Goal: Task Accomplishment & Management: Manage account settings

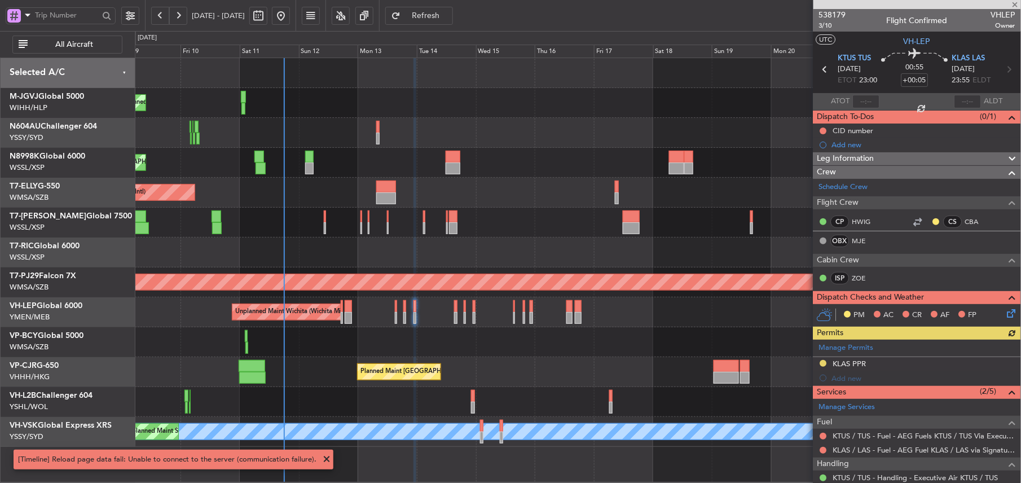
click at [420, 258] on div at bounding box center [578, 253] width 886 height 30
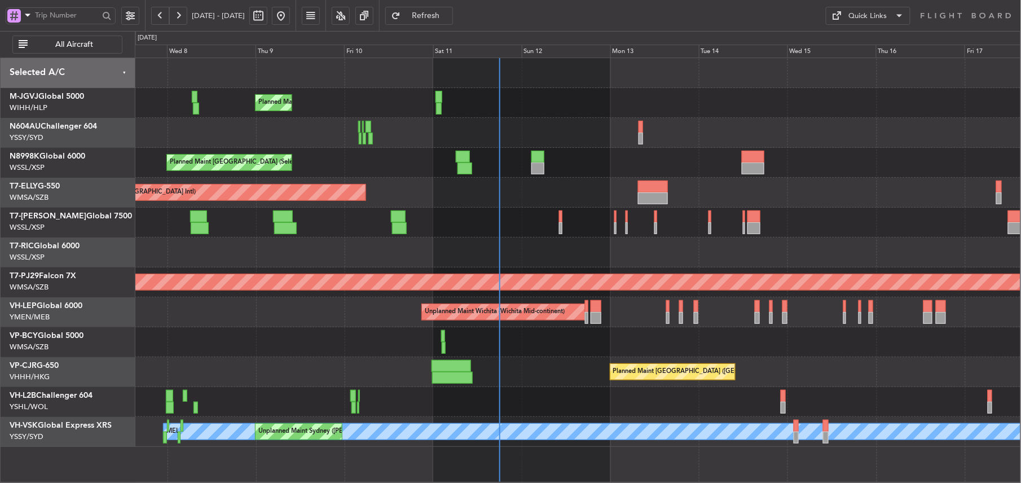
click at [169, 327] on div "Planned Maint [GEOGRAPHIC_DATA] (Seletar) Planned Maint [GEOGRAPHIC_DATA] (Sele…" at bounding box center [578, 252] width 886 height 389
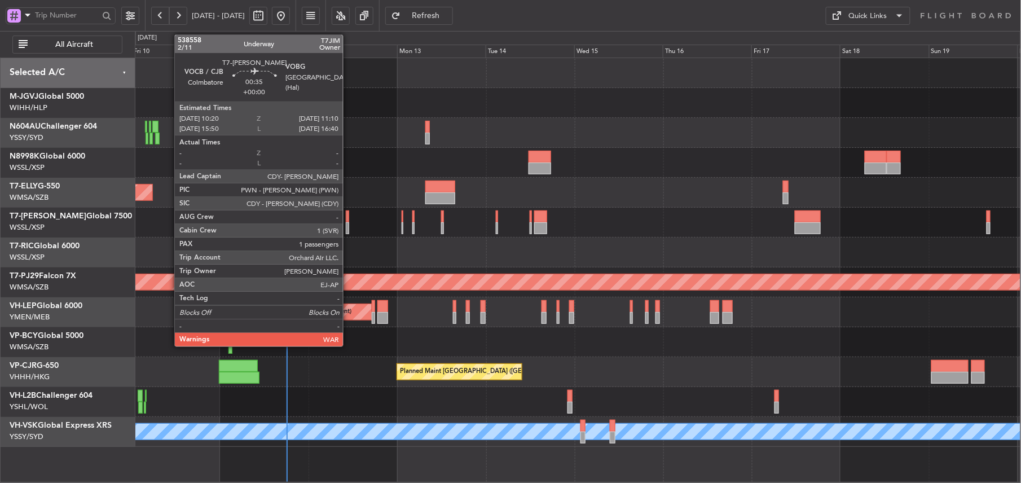
click at [348, 218] on div at bounding box center [347, 216] width 3 height 12
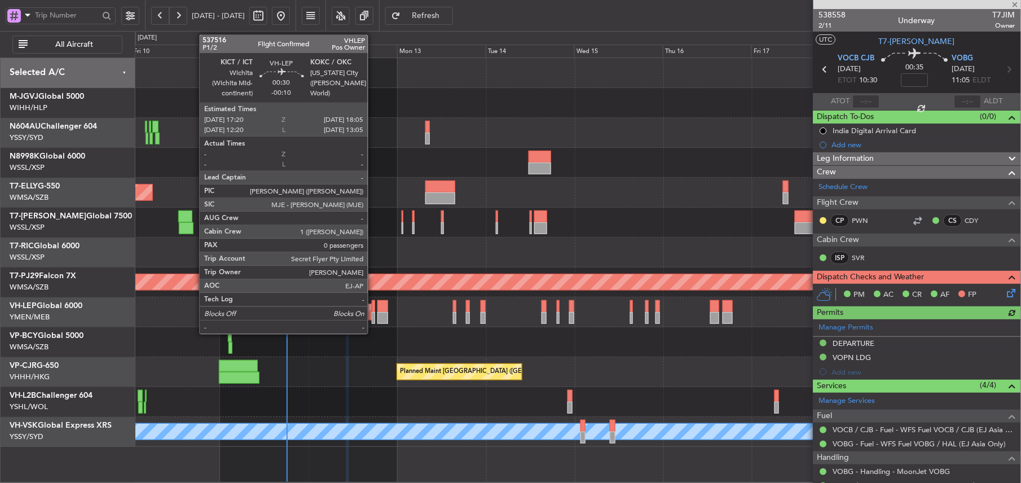
click at [373, 306] on div at bounding box center [373, 306] width 3 height 12
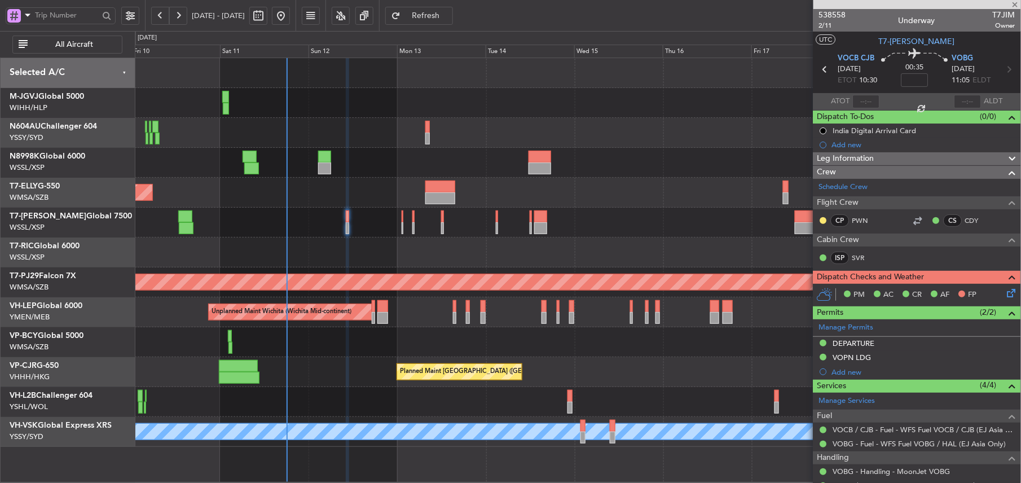
type input "-00:10"
type input "0"
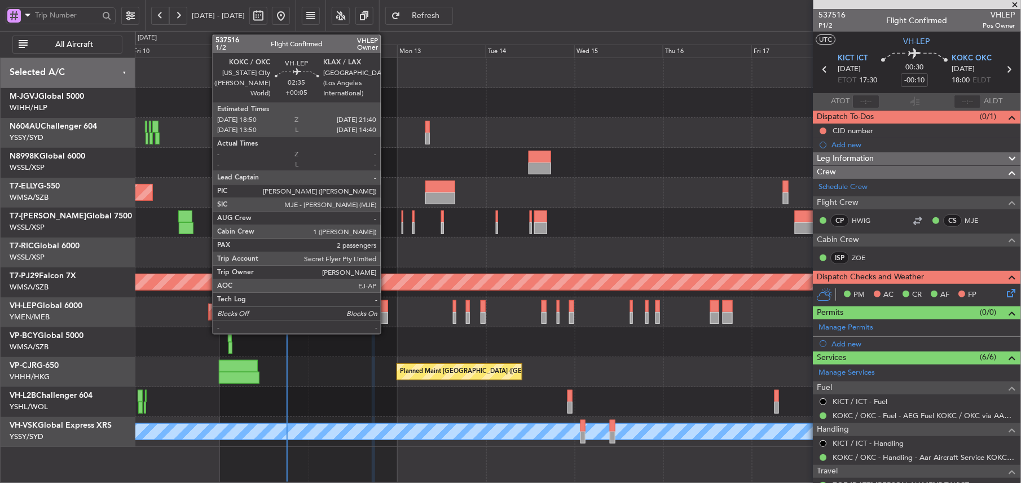
click at [386, 317] on div at bounding box center [382, 318] width 11 height 12
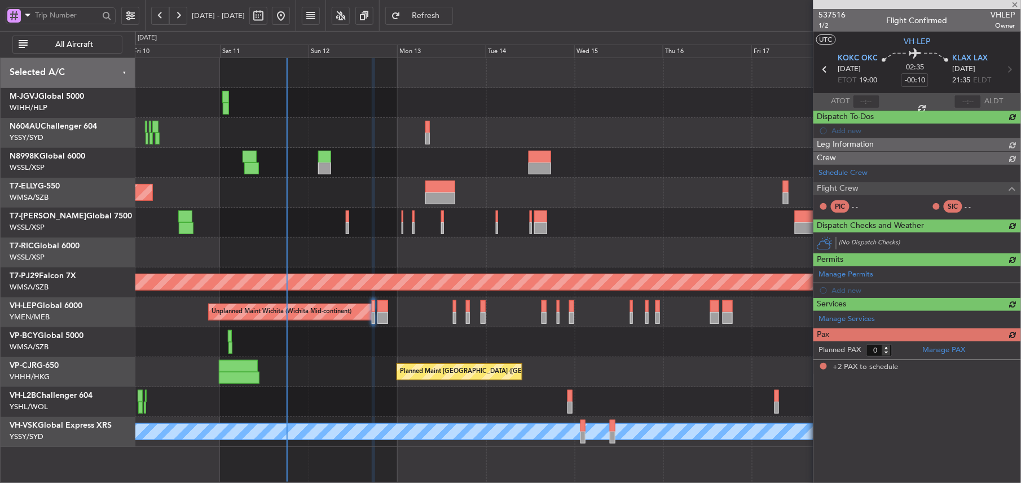
type input "+00:05"
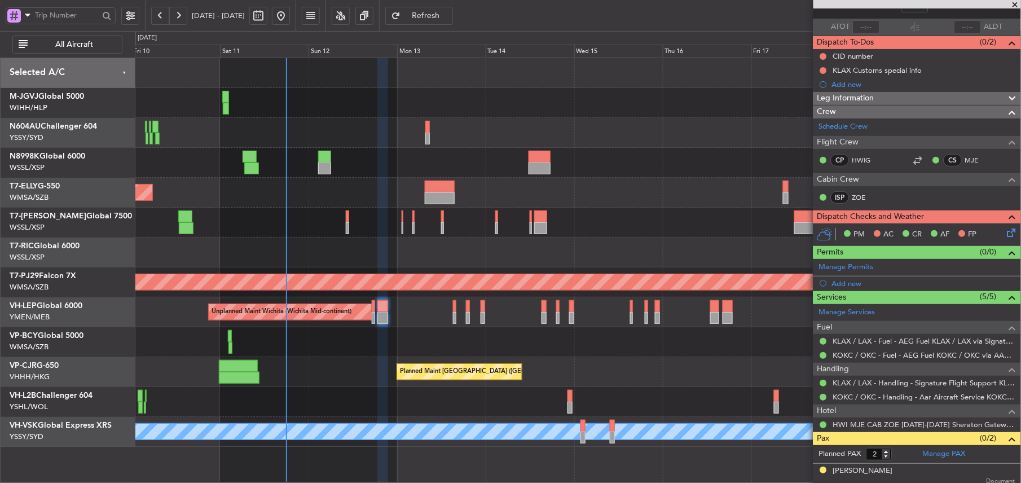
scroll to position [105, 0]
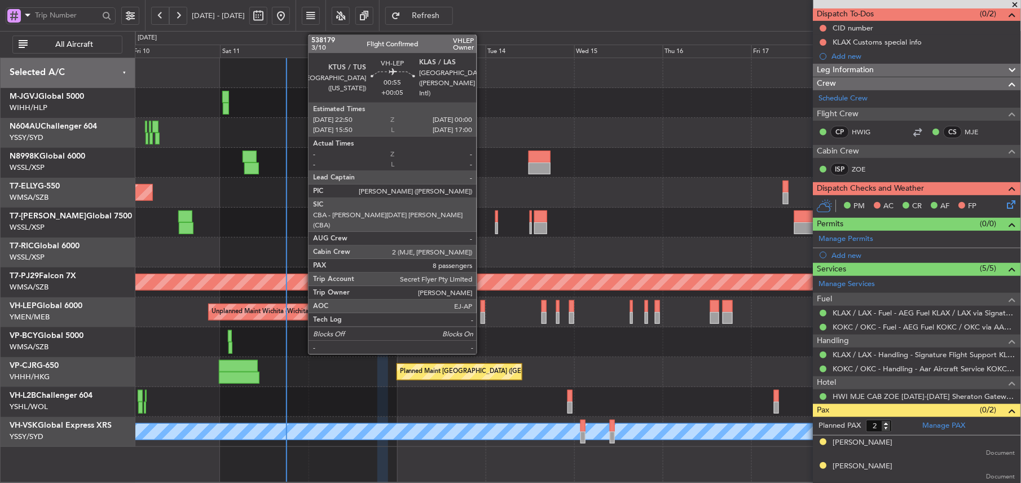
click at [482, 314] on div at bounding box center [483, 318] width 5 height 12
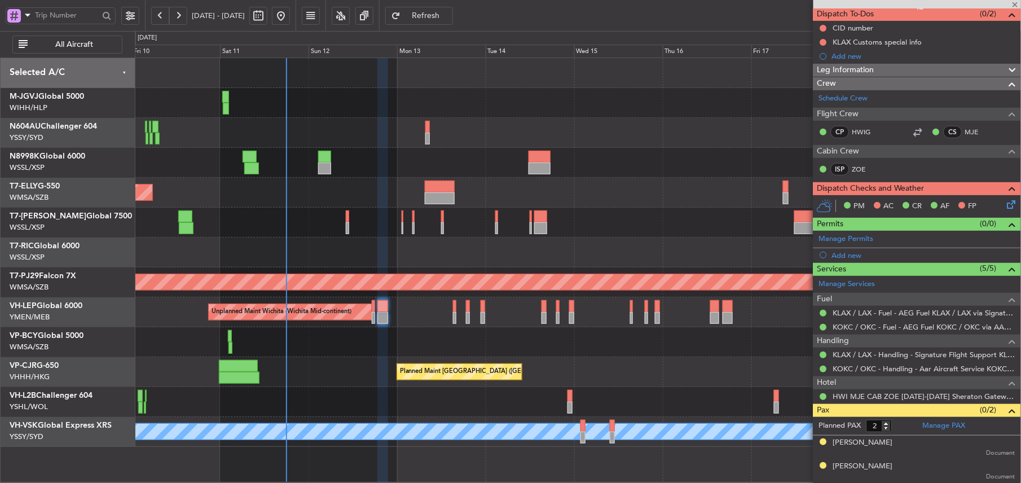
type input "8"
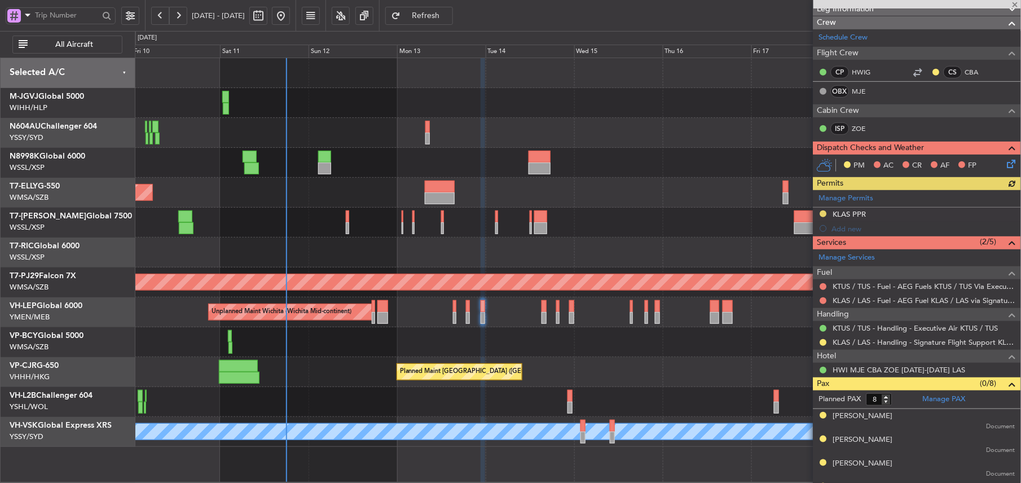
scroll to position [150, 0]
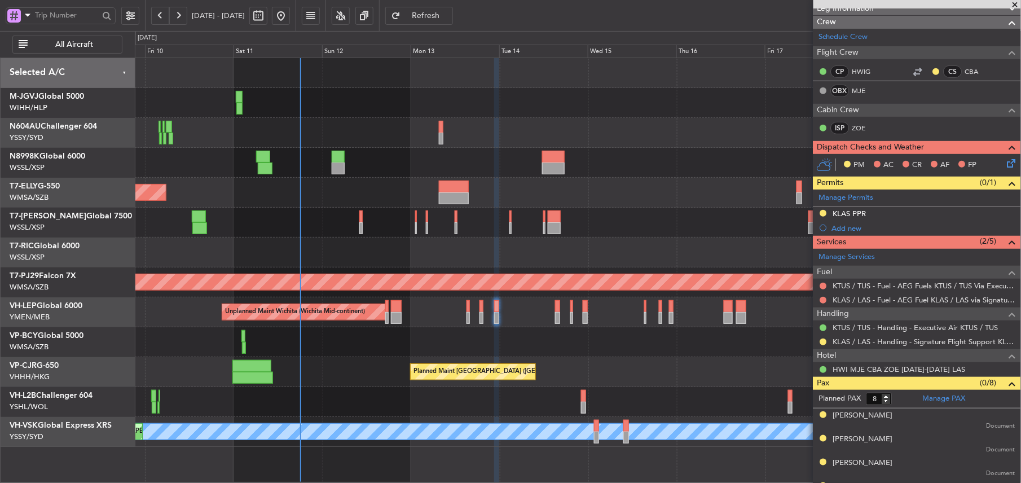
click at [345, 335] on div at bounding box center [578, 342] width 886 height 30
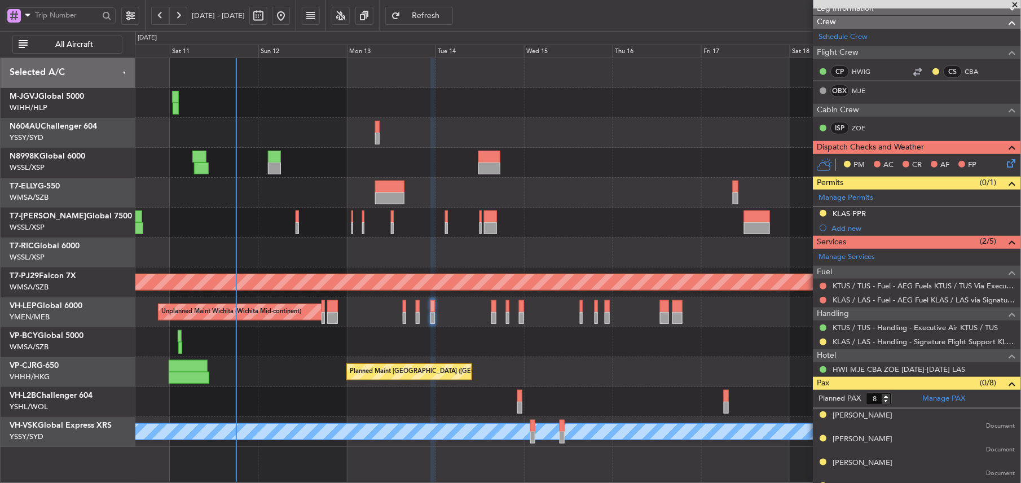
click at [482, 323] on div "Unplanned Maint Wichita (Wichita Mid-continent)" at bounding box center [578, 312] width 886 height 30
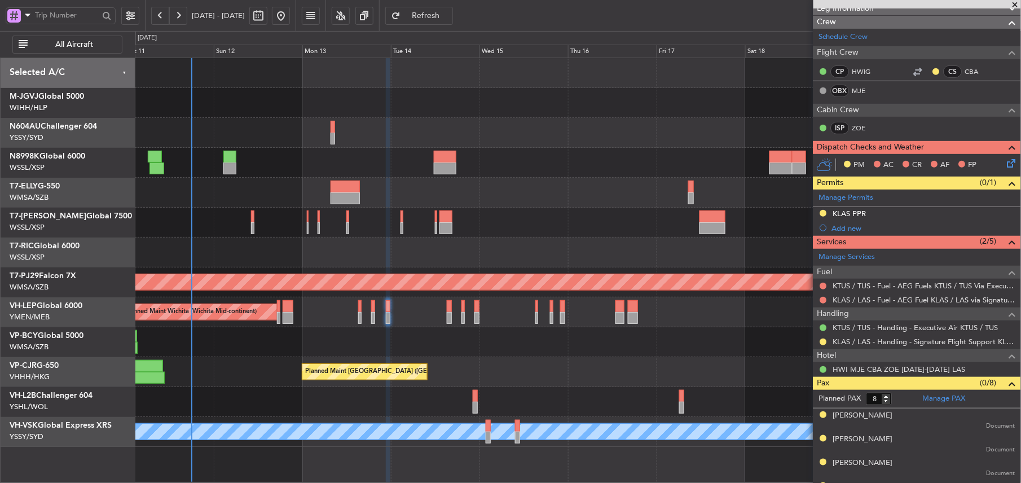
click at [542, 352] on div at bounding box center [578, 342] width 886 height 30
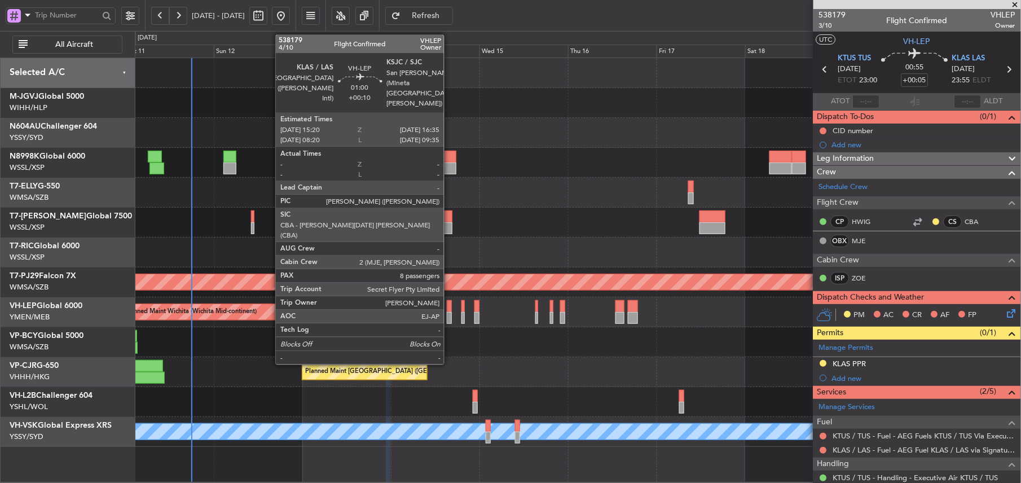
click at [449, 302] on div at bounding box center [449, 306] width 5 height 12
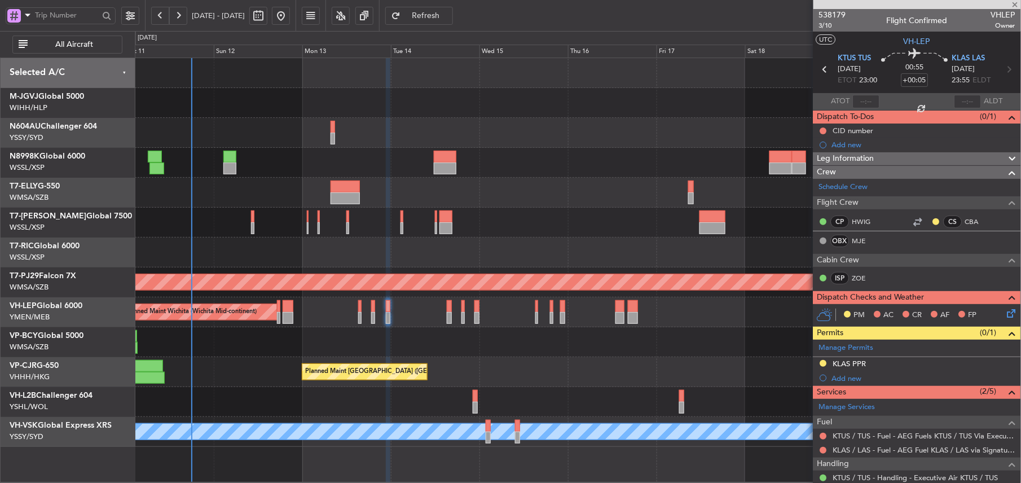
type input "+00:10"
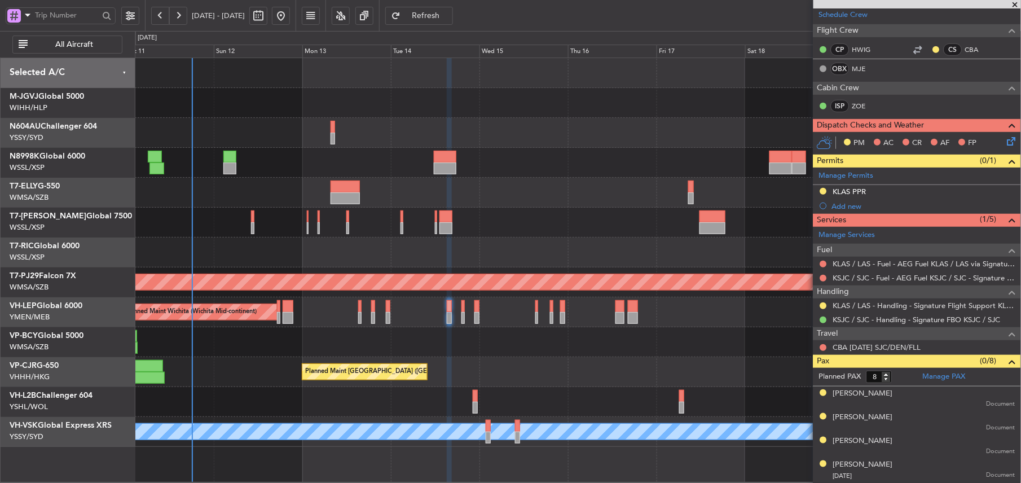
scroll to position [273, 0]
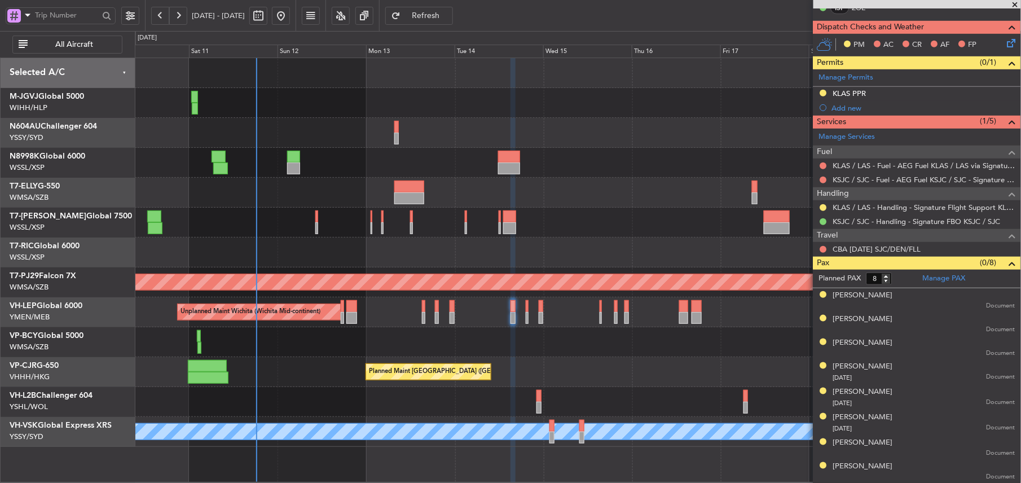
click at [624, 224] on div at bounding box center [578, 223] width 886 height 30
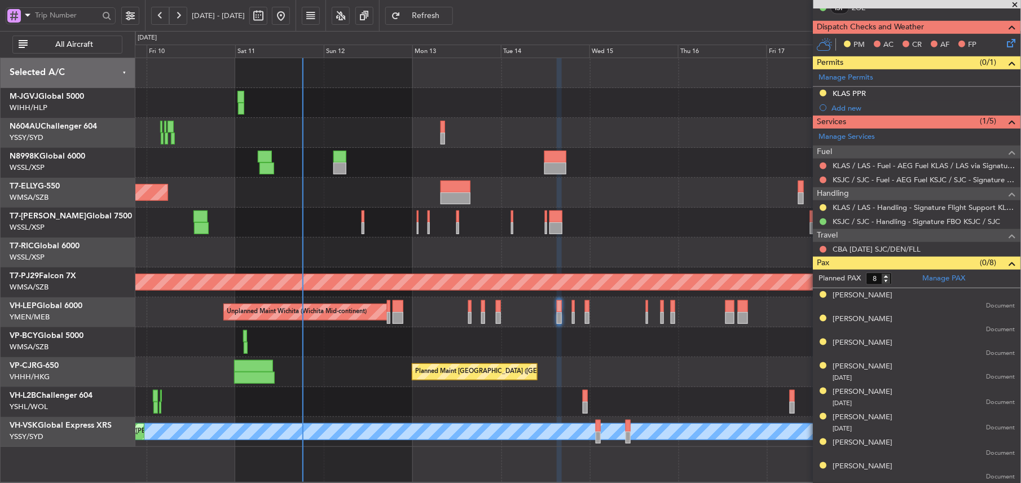
click at [1012, 3] on span at bounding box center [1015, 5] width 11 height 10
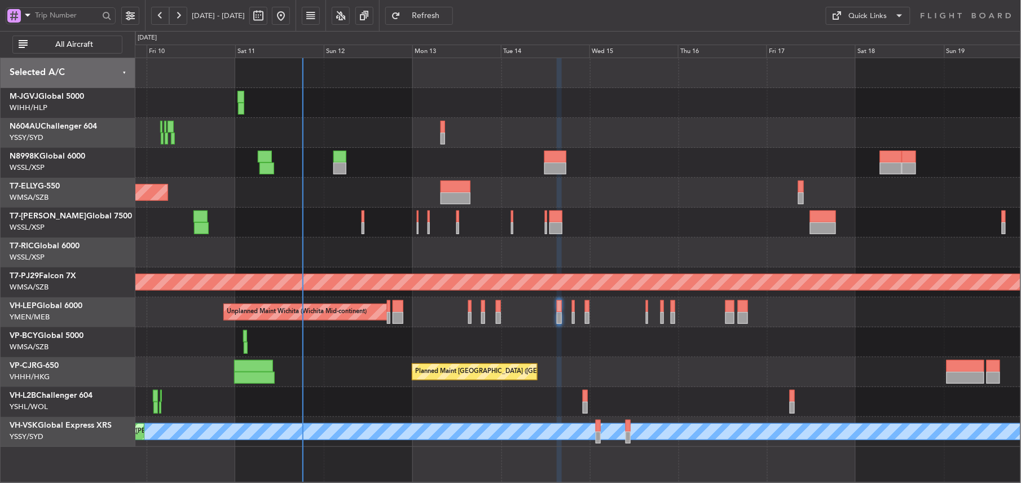
type input "0"
click at [720, 215] on div "Planned Maint [GEOGRAPHIC_DATA] (Seletar)" at bounding box center [578, 223] width 886 height 30
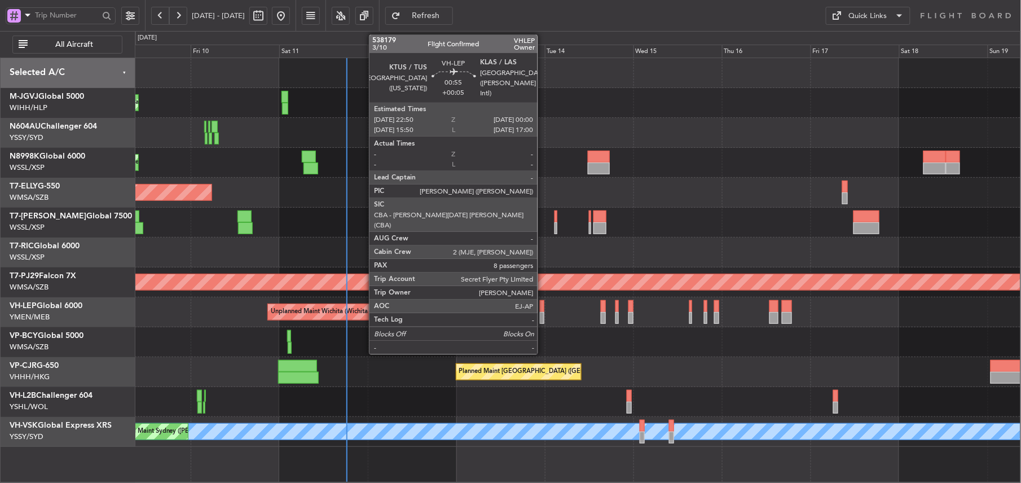
click at [543, 315] on div at bounding box center [542, 318] width 5 height 12
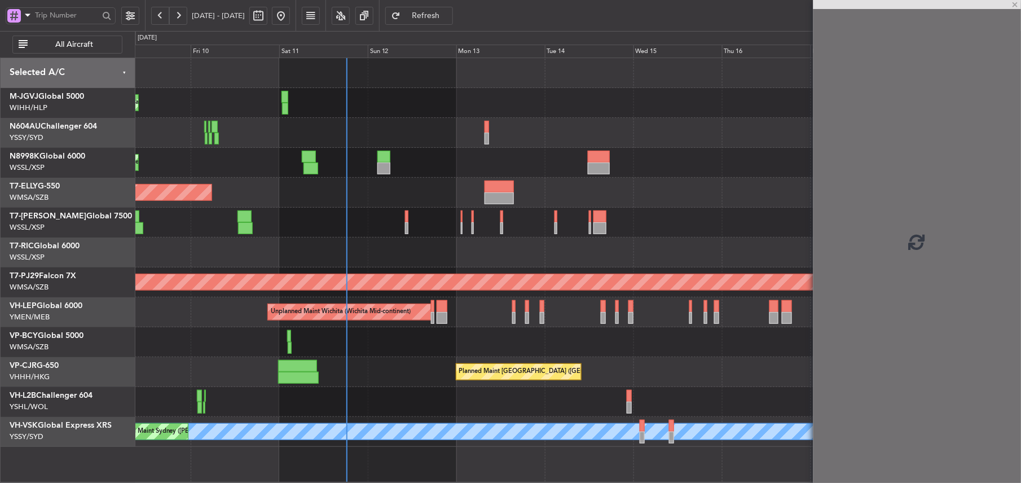
click at [627, 234] on div "Planned Maint [GEOGRAPHIC_DATA] (Seletar)" at bounding box center [578, 223] width 886 height 30
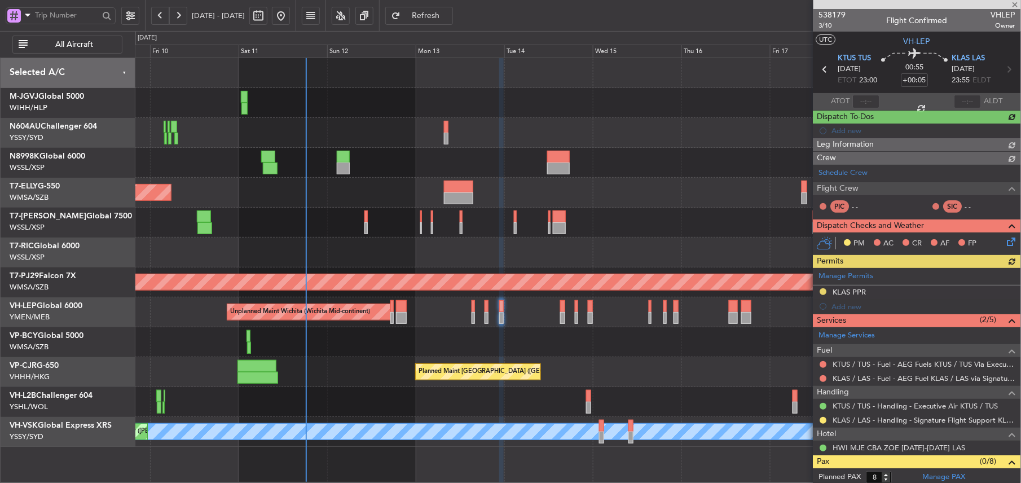
click at [587, 230] on div "Planned Maint [GEOGRAPHIC_DATA] (Seletar)" at bounding box center [578, 223] width 886 height 30
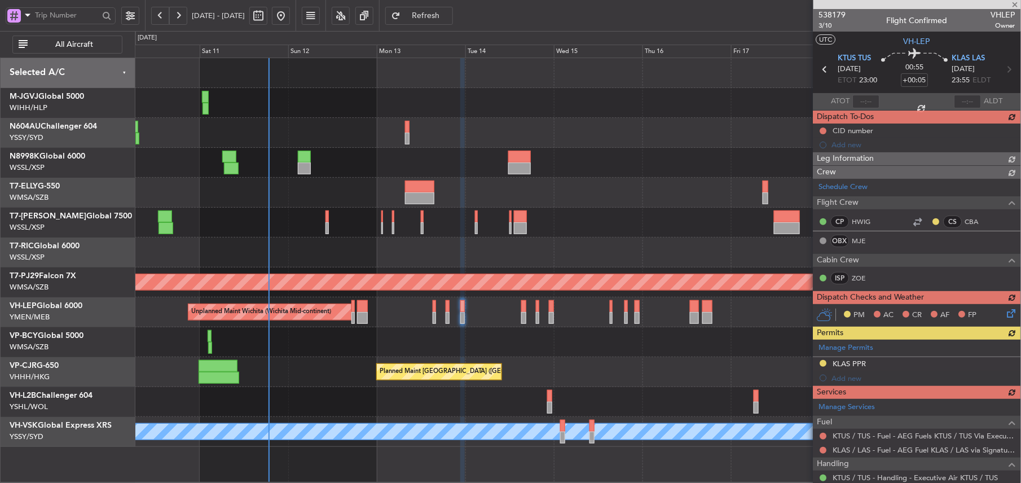
scroll to position [226, 0]
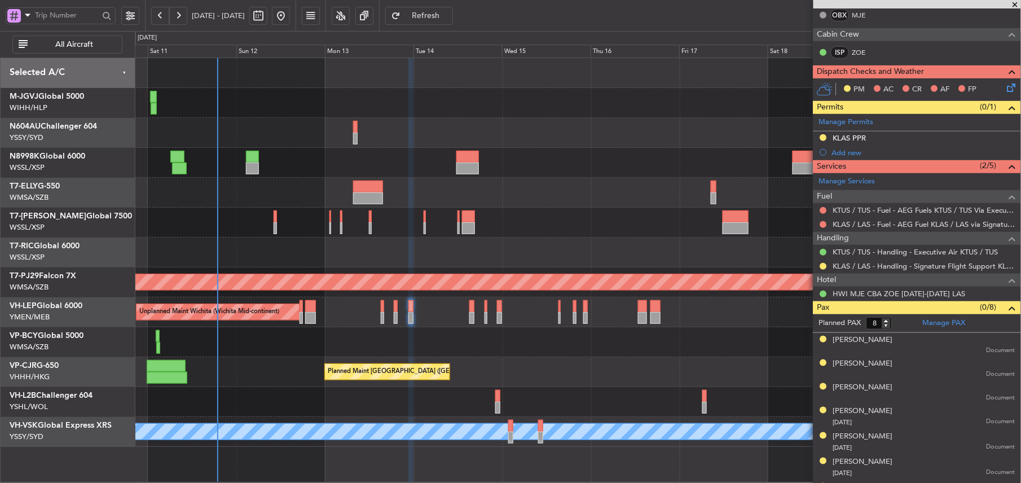
click at [477, 240] on div "Planned Maint [GEOGRAPHIC_DATA] (Seletar) Planned Maint [GEOGRAPHIC_DATA] (Sele…" at bounding box center [578, 252] width 886 height 389
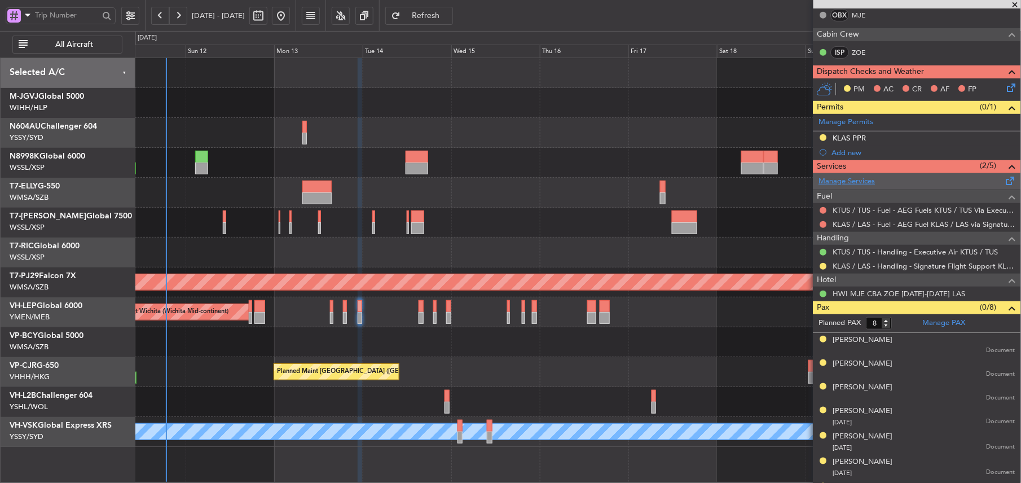
click at [864, 181] on link "Manage Services" at bounding box center [847, 181] width 56 height 11
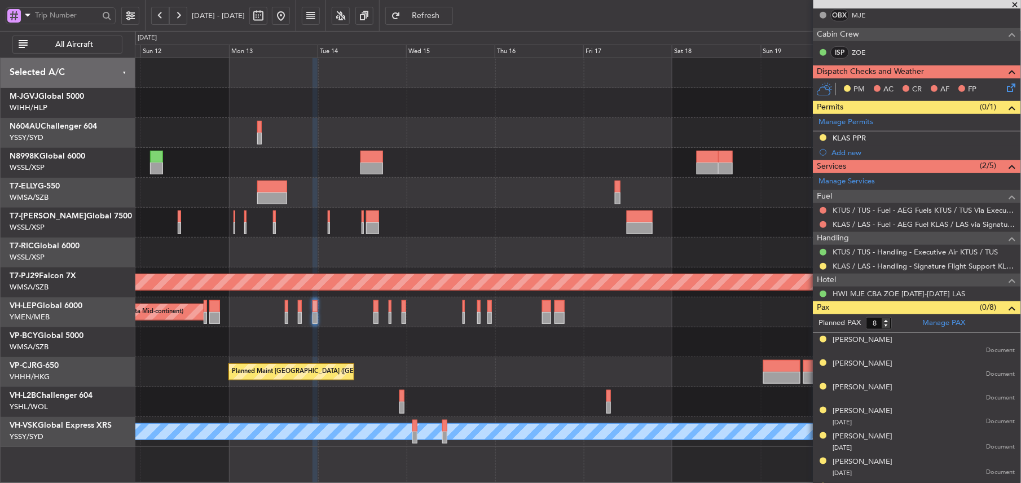
click at [617, 217] on div at bounding box center [578, 223] width 886 height 30
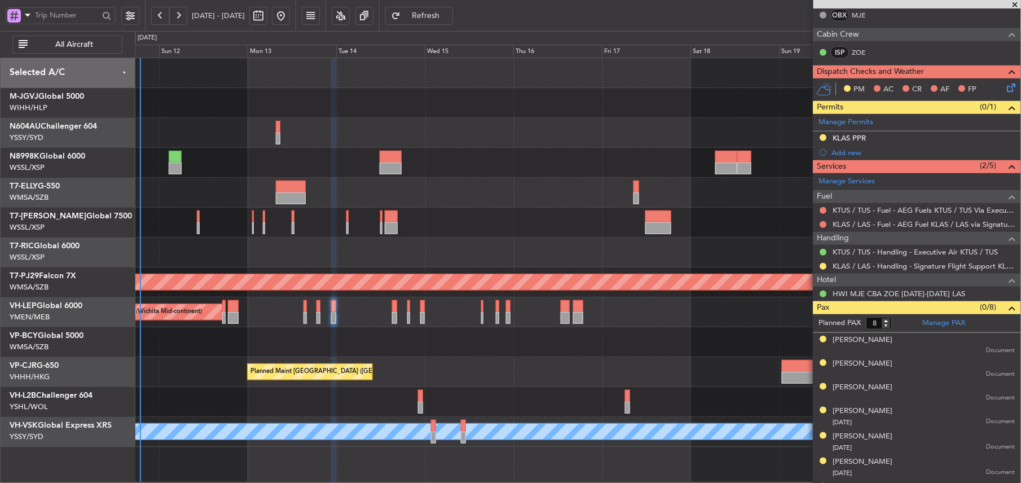
click at [594, 217] on div at bounding box center [578, 223] width 886 height 30
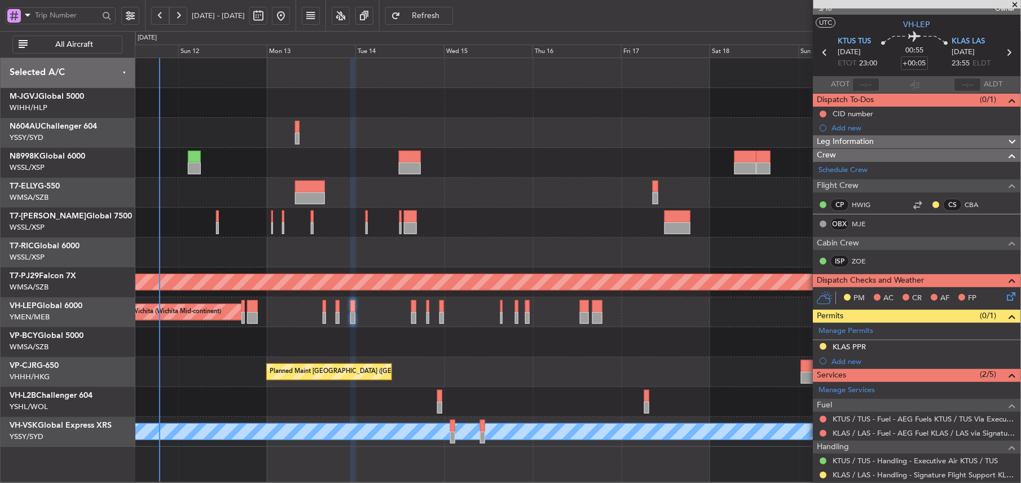
scroll to position [0, 0]
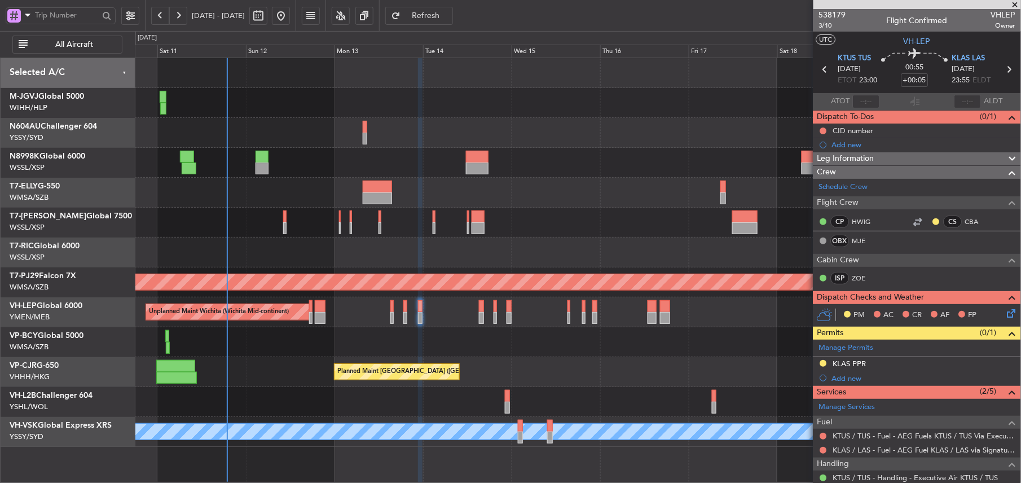
click at [619, 174] on div "Planned Maint [GEOGRAPHIC_DATA] (Seletar)" at bounding box center [578, 163] width 886 height 30
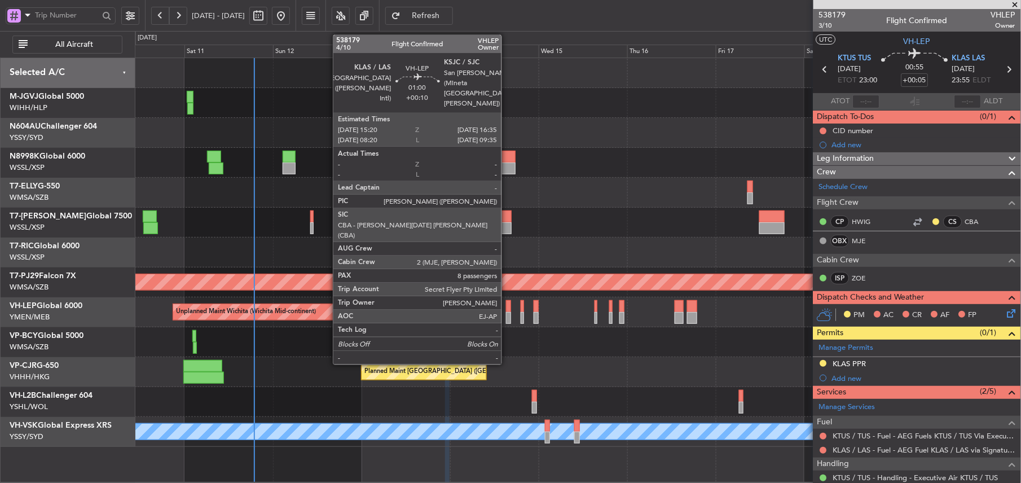
click at [507, 314] on div at bounding box center [508, 318] width 5 height 12
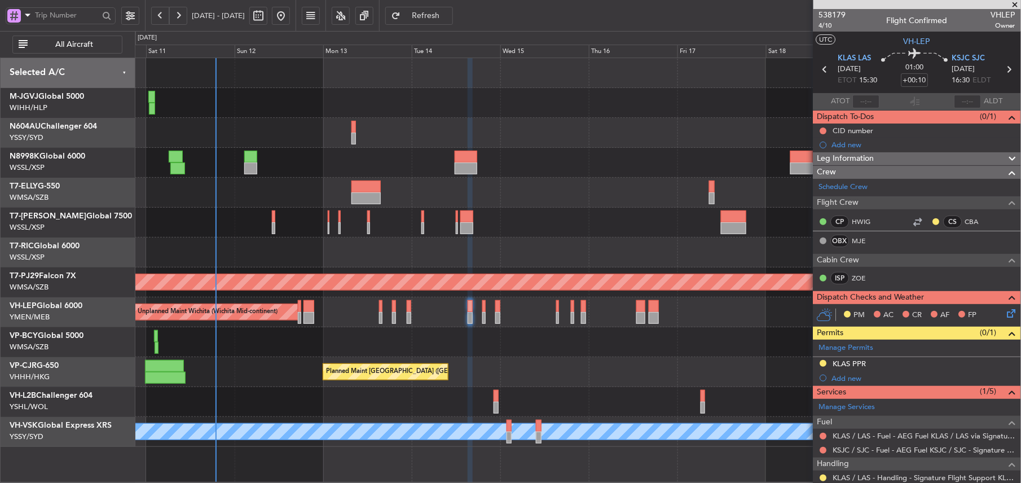
click at [449, 344] on div at bounding box center [578, 342] width 886 height 30
click at [443, 337] on div at bounding box center [578, 342] width 886 height 30
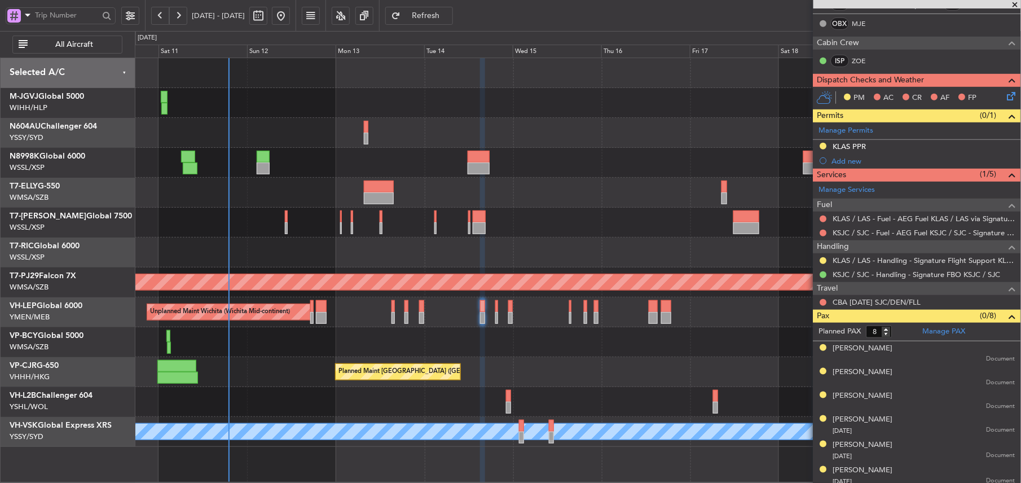
scroll to position [273, 0]
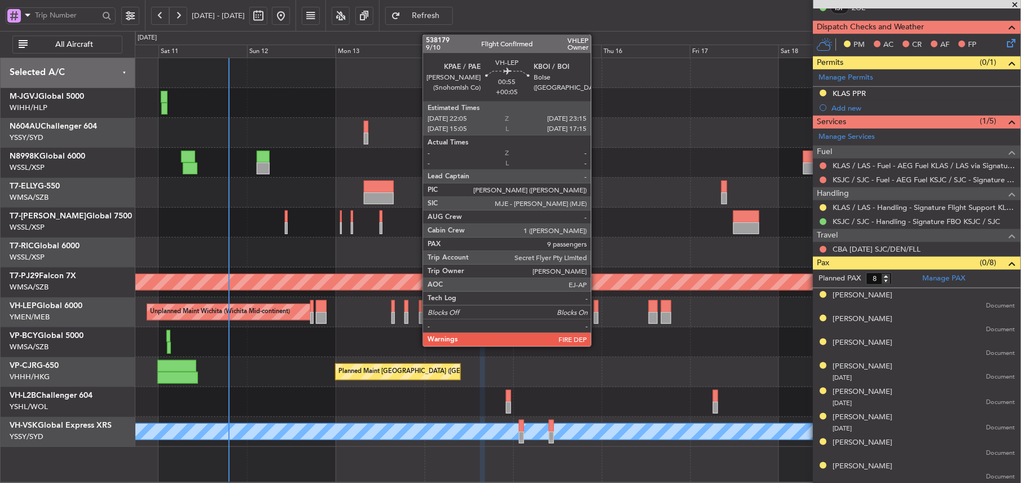
click at [596, 310] on div at bounding box center [596, 306] width 5 height 12
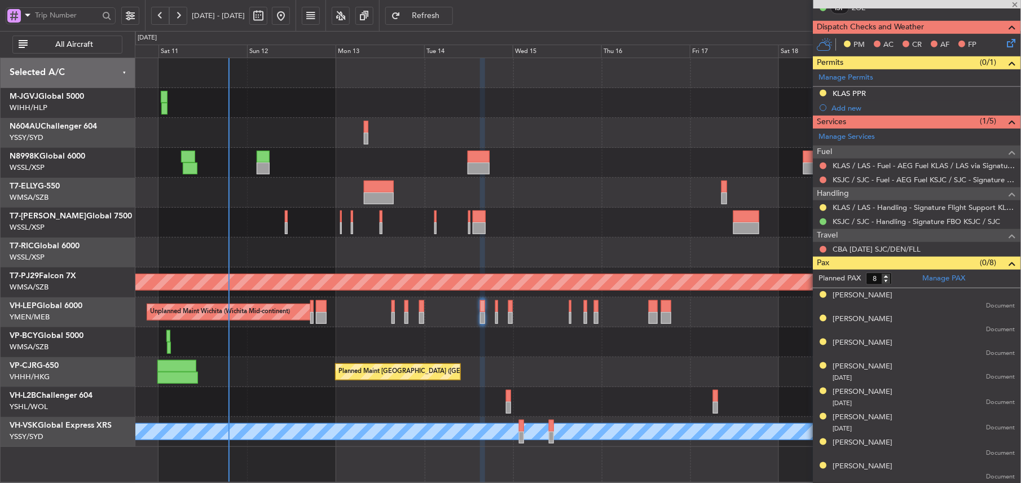
type input "+00:05"
type input "9"
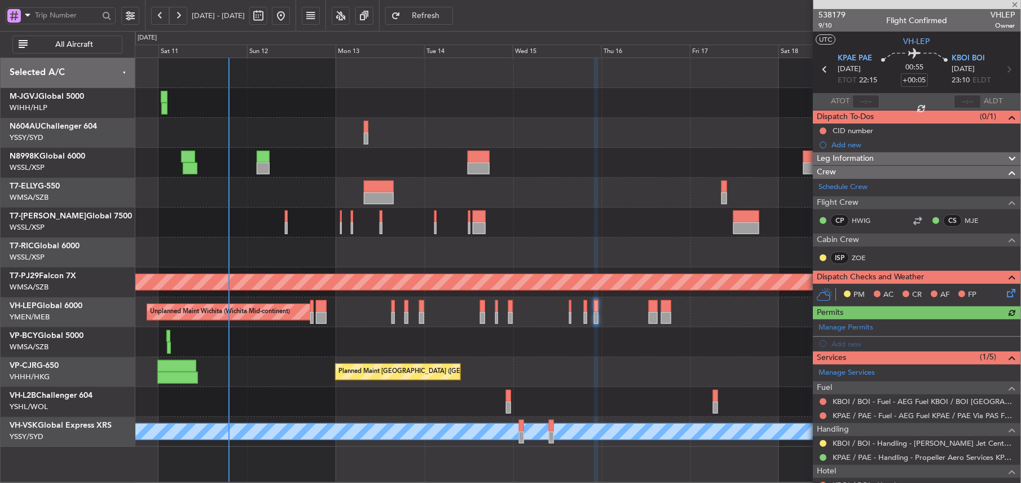
scroll to position [226, 0]
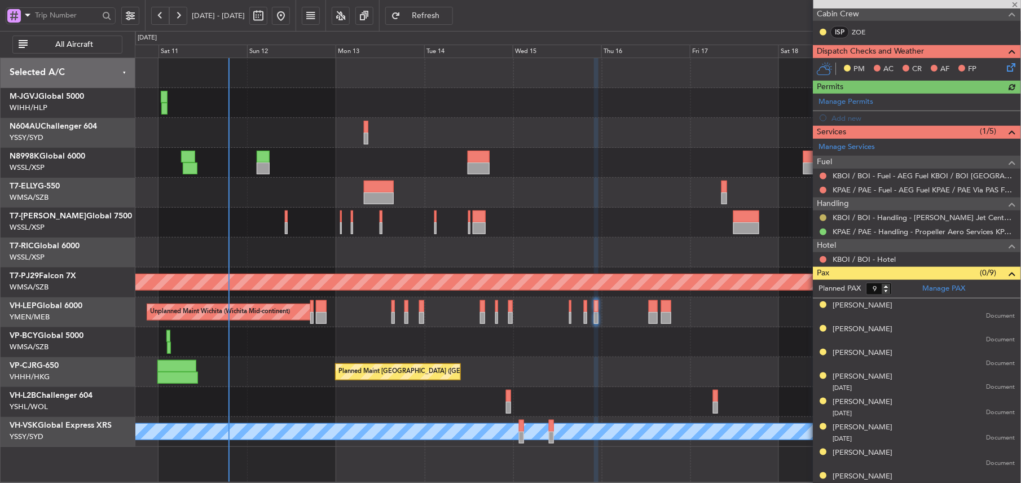
click at [822, 219] on button at bounding box center [823, 217] width 7 height 7
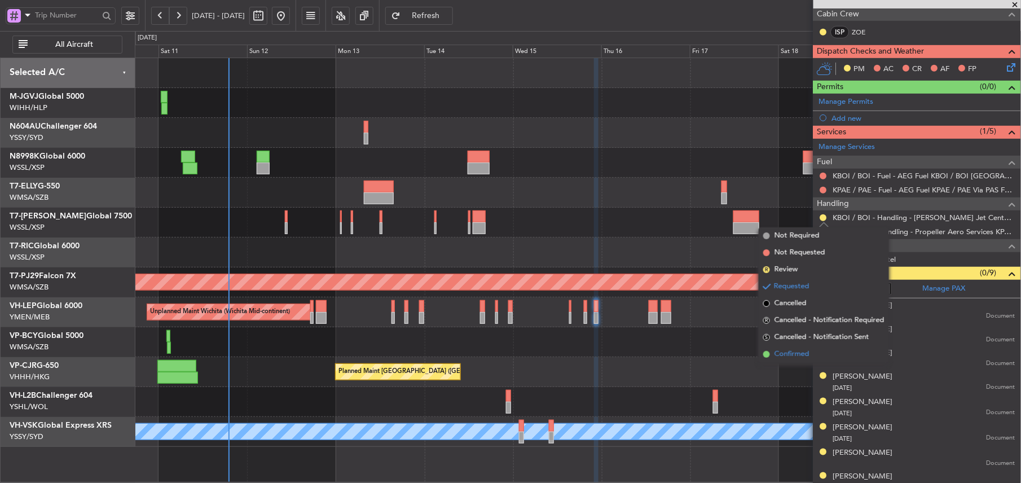
click at [781, 350] on span "Confirmed" at bounding box center [792, 354] width 35 height 11
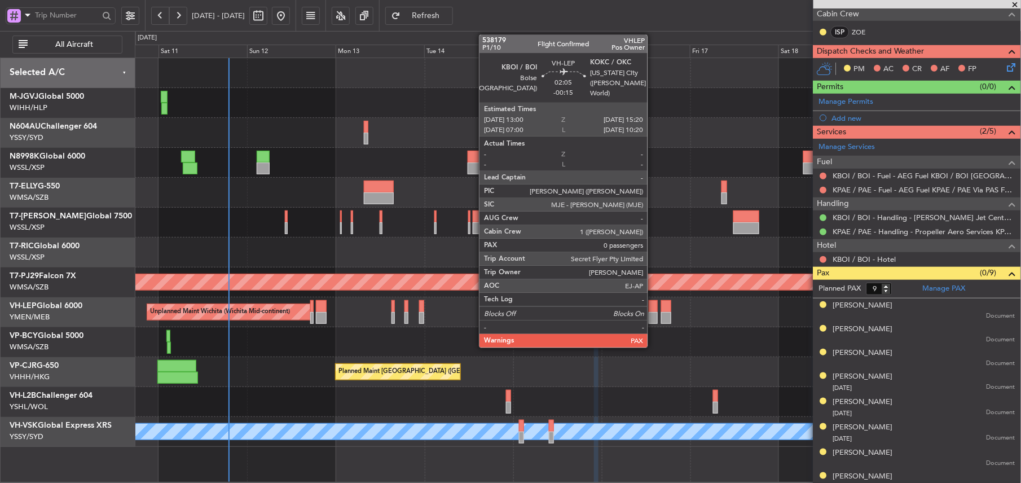
click at [653, 317] on div at bounding box center [653, 318] width 9 height 12
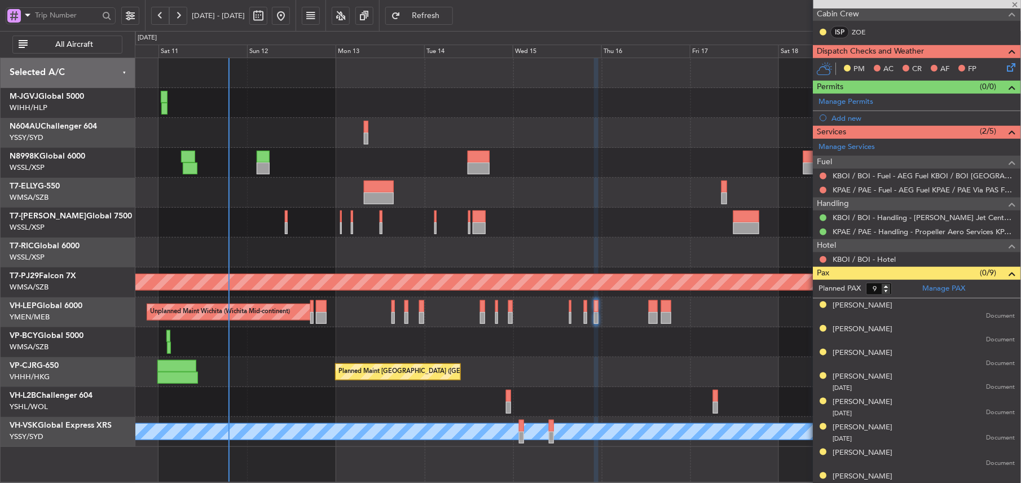
type input "-00:15"
type input "0"
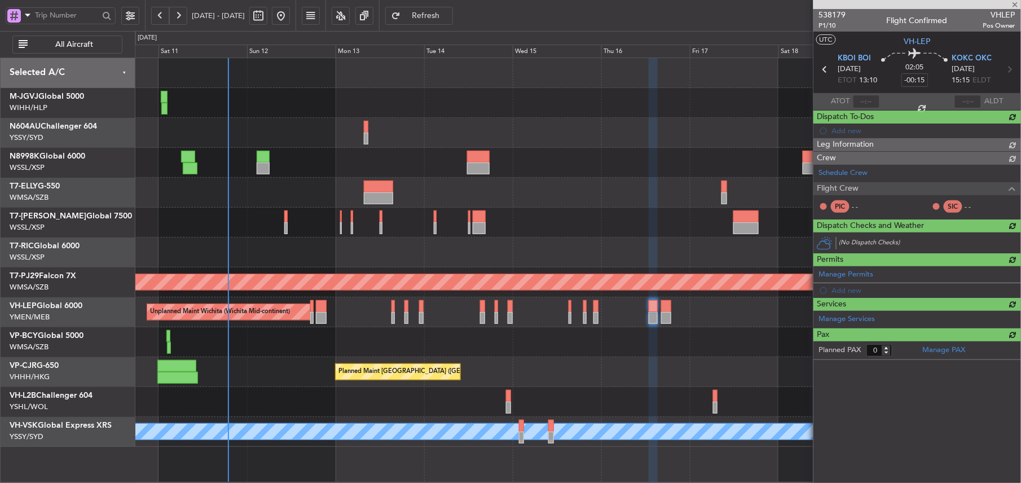
scroll to position [0, 0]
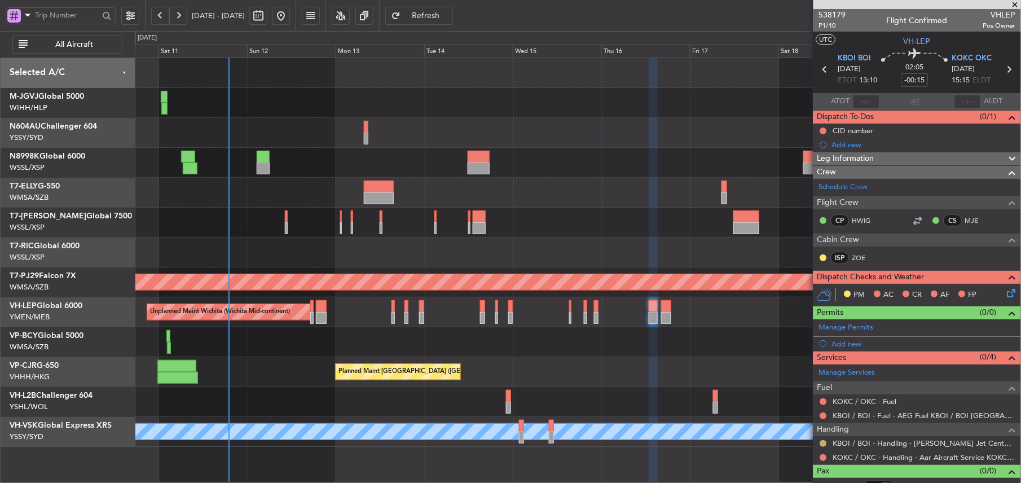
click at [824, 445] on button at bounding box center [823, 443] width 7 height 7
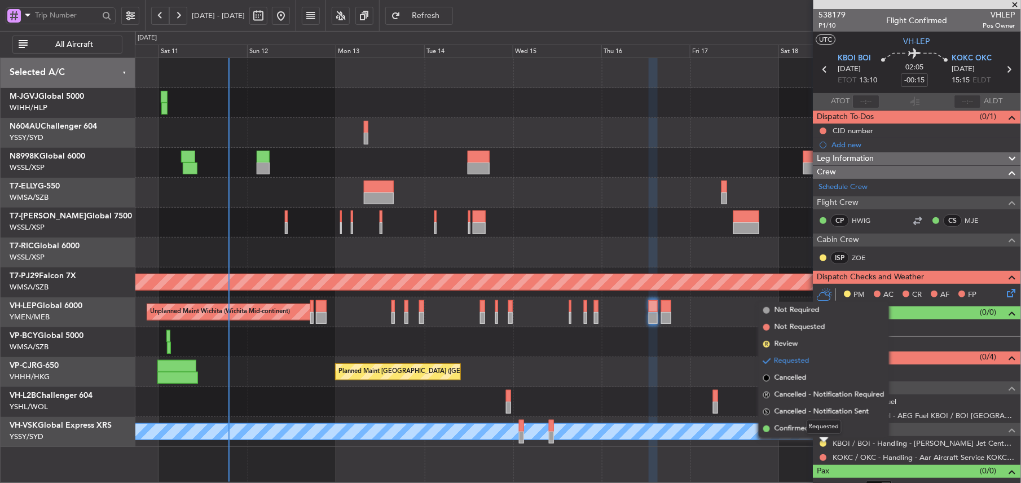
click at [806, 432] on mat-tooltip-component "Requested" at bounding box center [824, 427] width 51 height 30
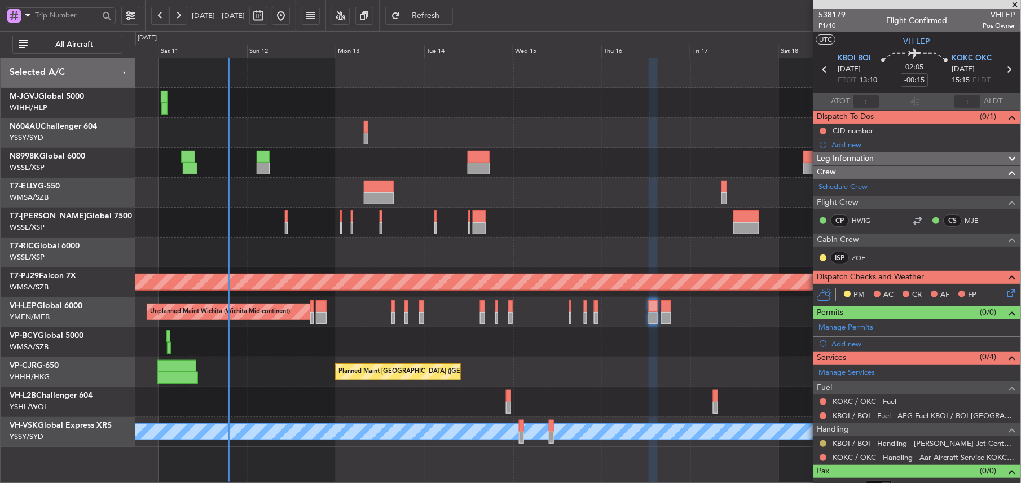
click at [824, 445] on button at bounding box center [823, 443] width 7 height 7
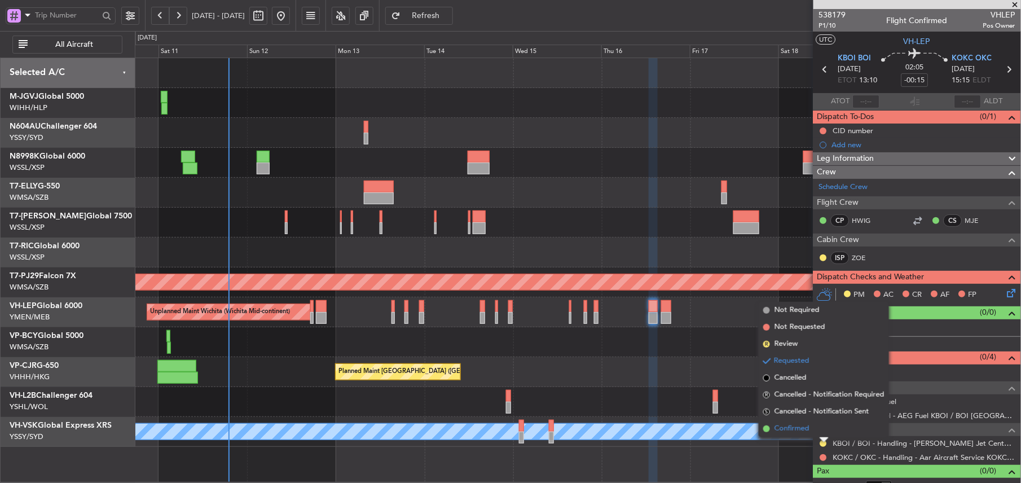
click at [786, 432] on span "Confirmed" at bounding box center [792, 428] width 35 height 11
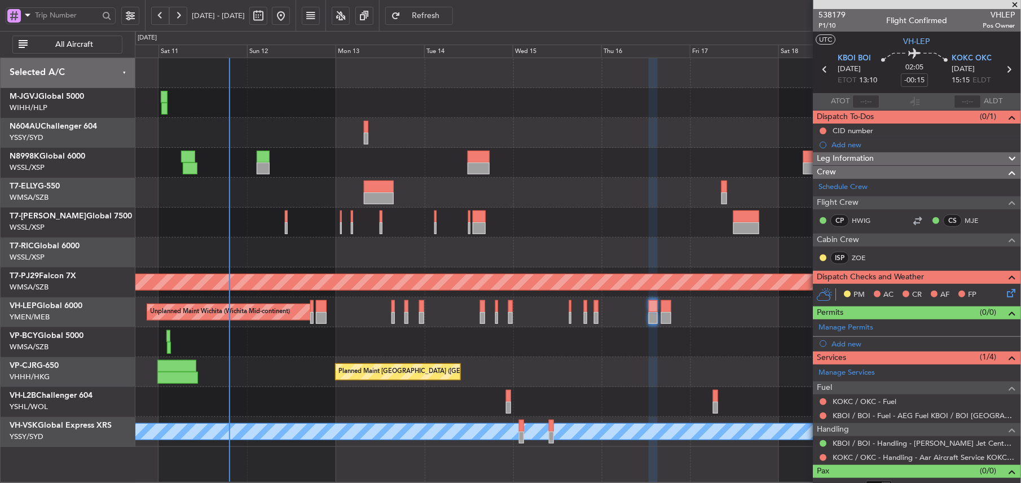
click at [408, 333] on div at bounding box center [578, 342] width 886 height 30
